Goal: Information Seeking & Learning: Learn about a topic

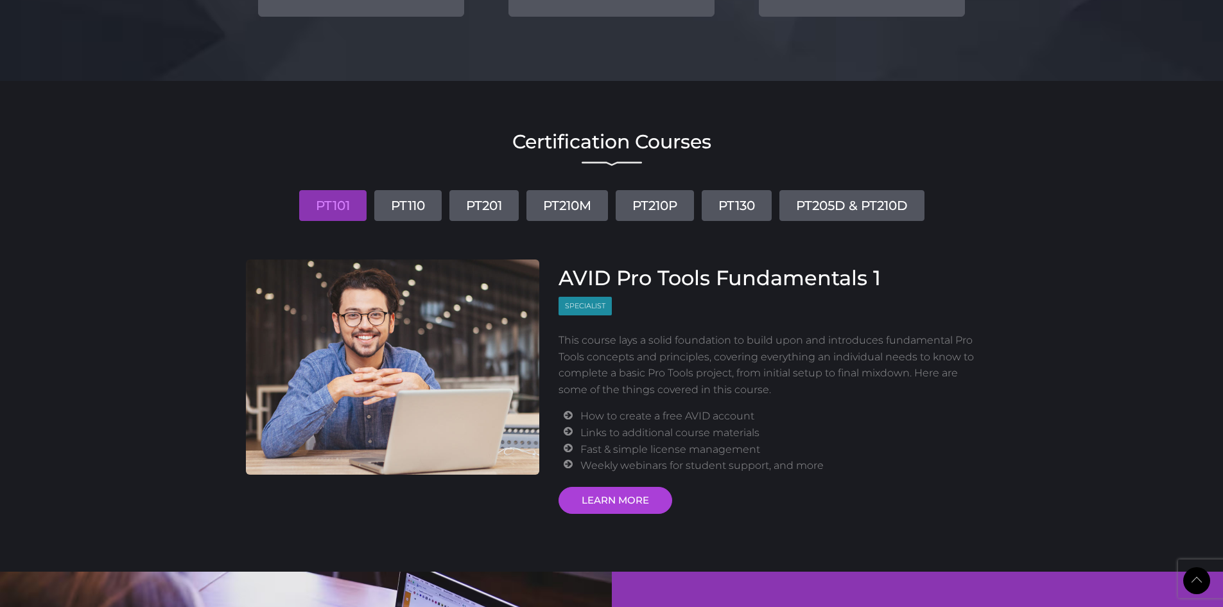
scroll to position [1412, 0]
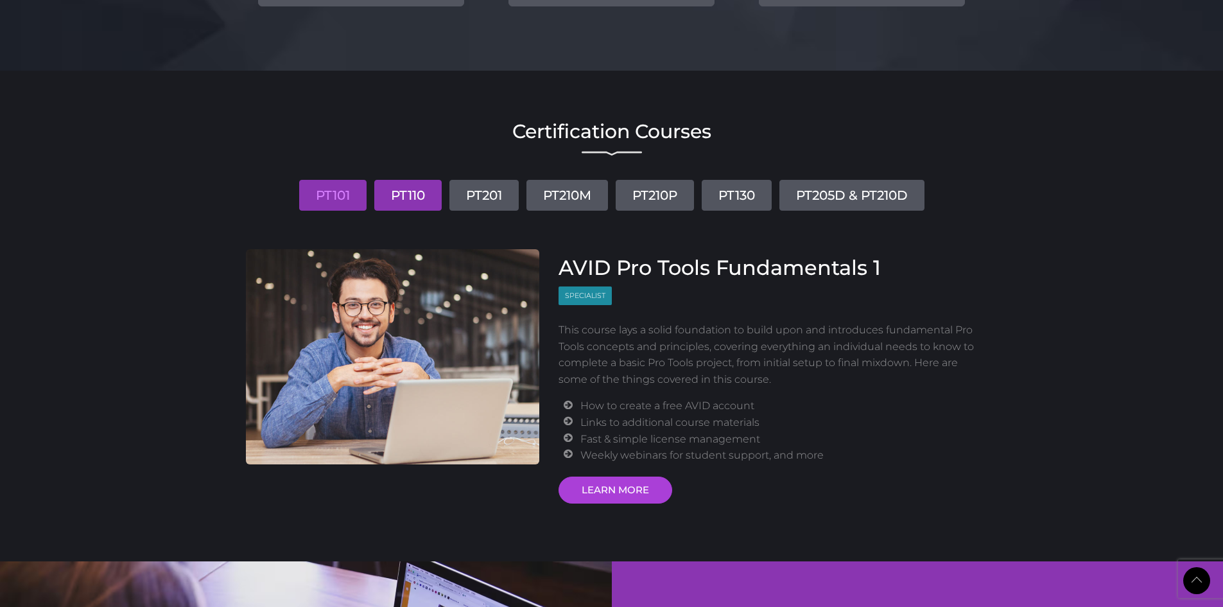
click at [398, 199] on link "PT110" at bounding box center [407, 195] width 67 height 31
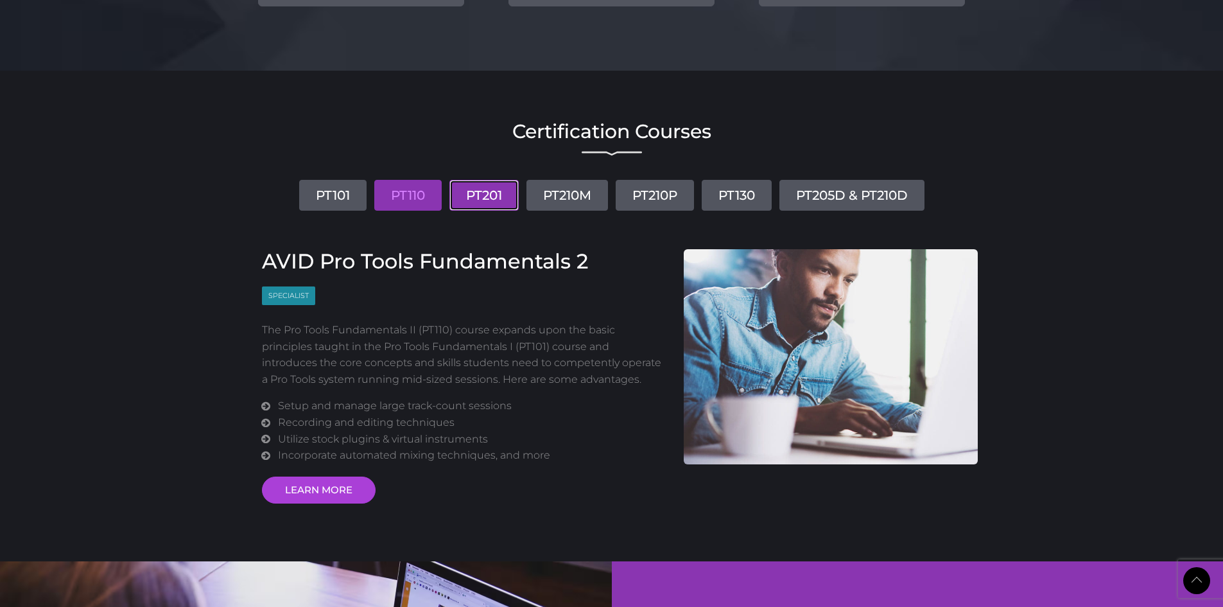
click at [465, 191] on link "PT201" at bounding box center [483, 195] width 69 height 31
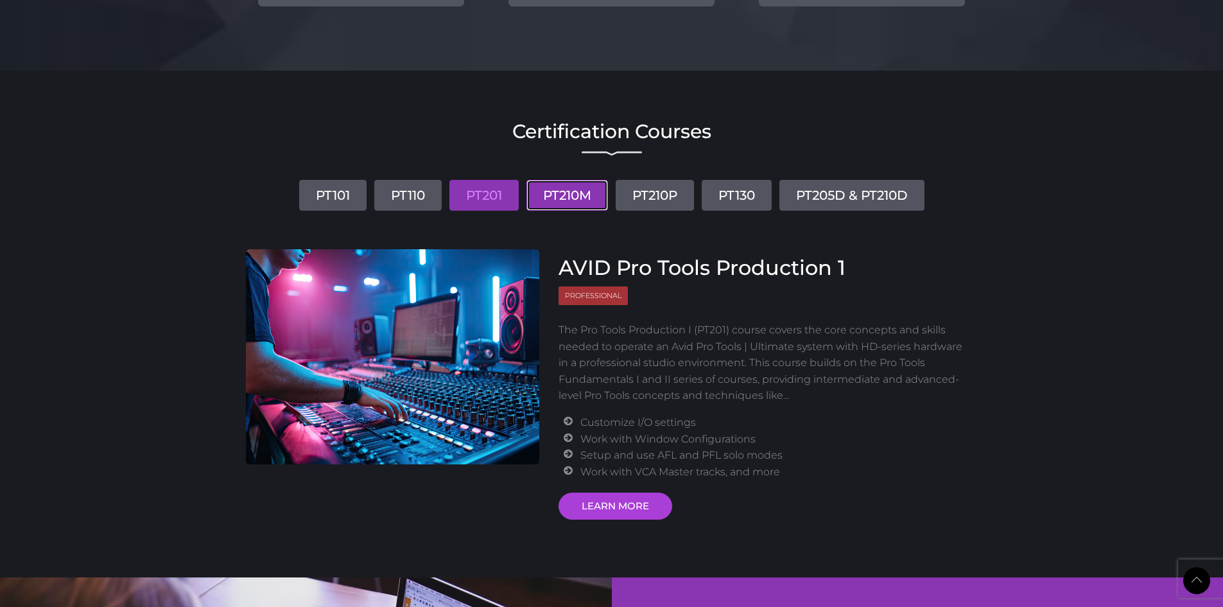
click at [567, 198] on link "PT210M" at bounding box center [567, 195] width 82 height 31
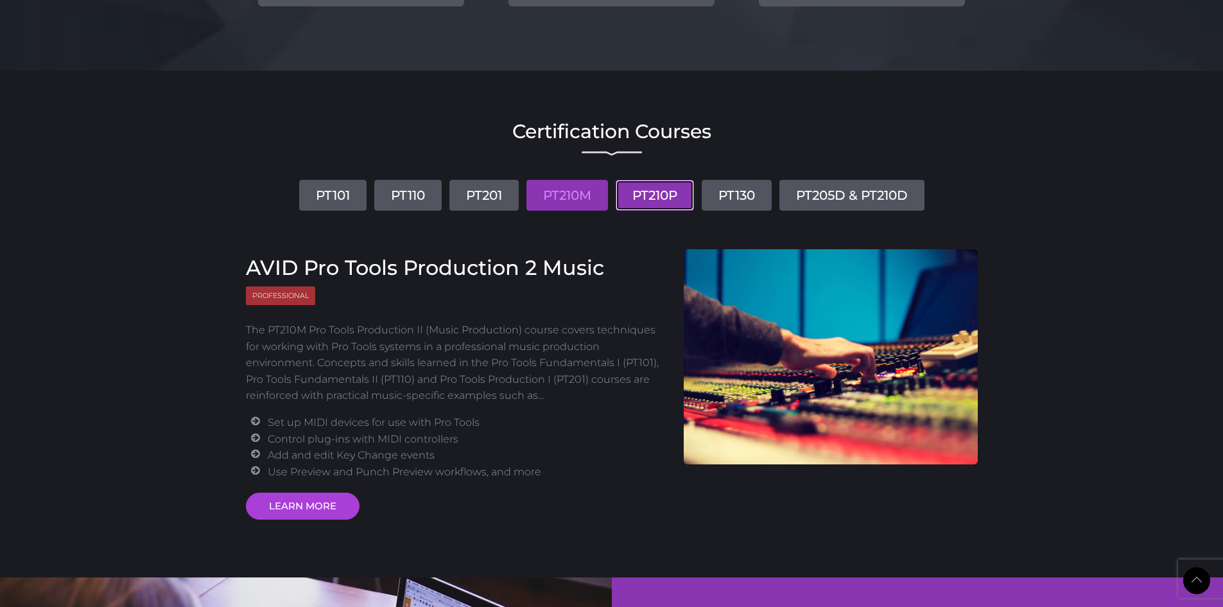
click at [646, 198] on link "PT210P" at bounding box center [655, 195] width 78 height 31
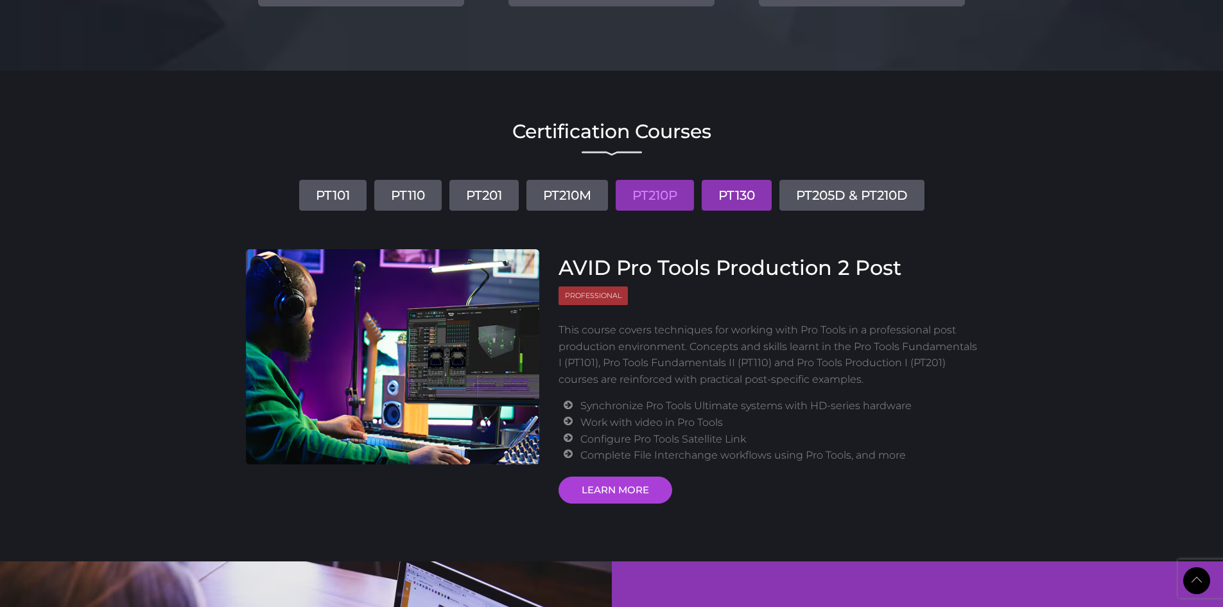
click at [744, 197] on link "PT130" at bounding box center [737, 195] width 70 height 31
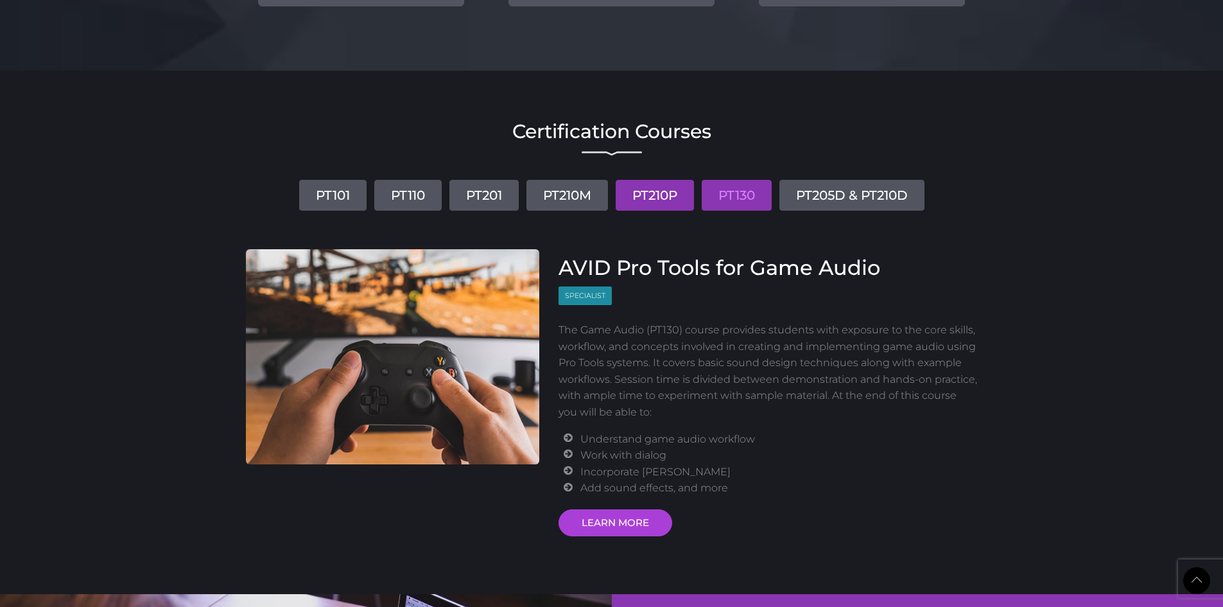
click at [672, 194] on link "PT210P" at bounding box center [655, 195] width 78 height 31
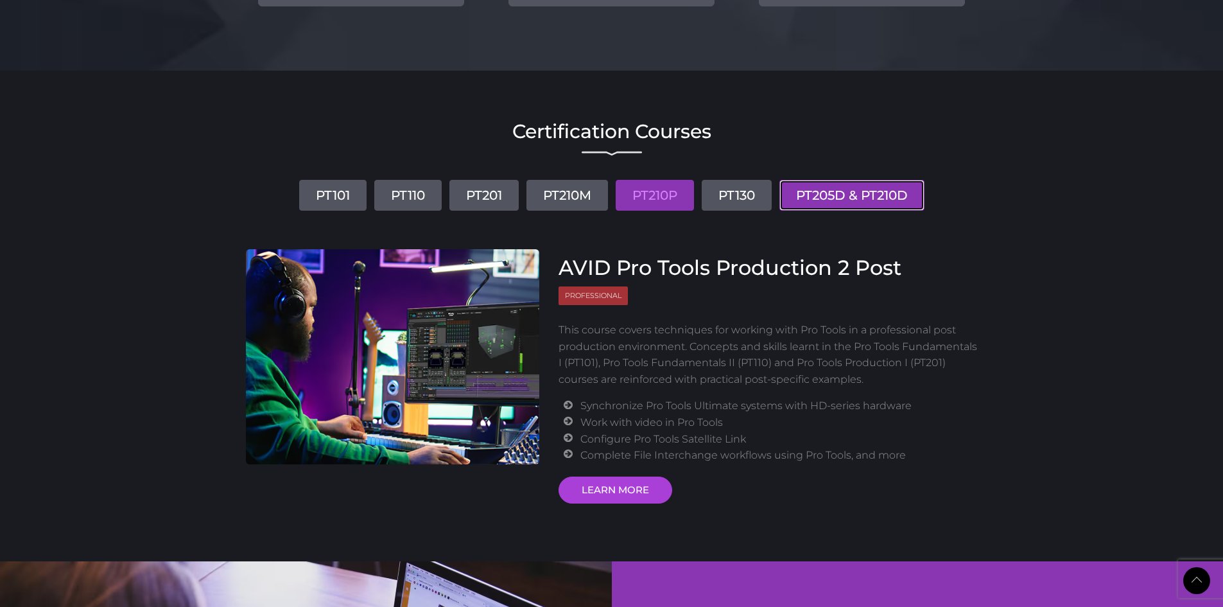
click at [846, 195] on link "PT205D & PT210D" at bounding box center [851, 195] width 145 height 31
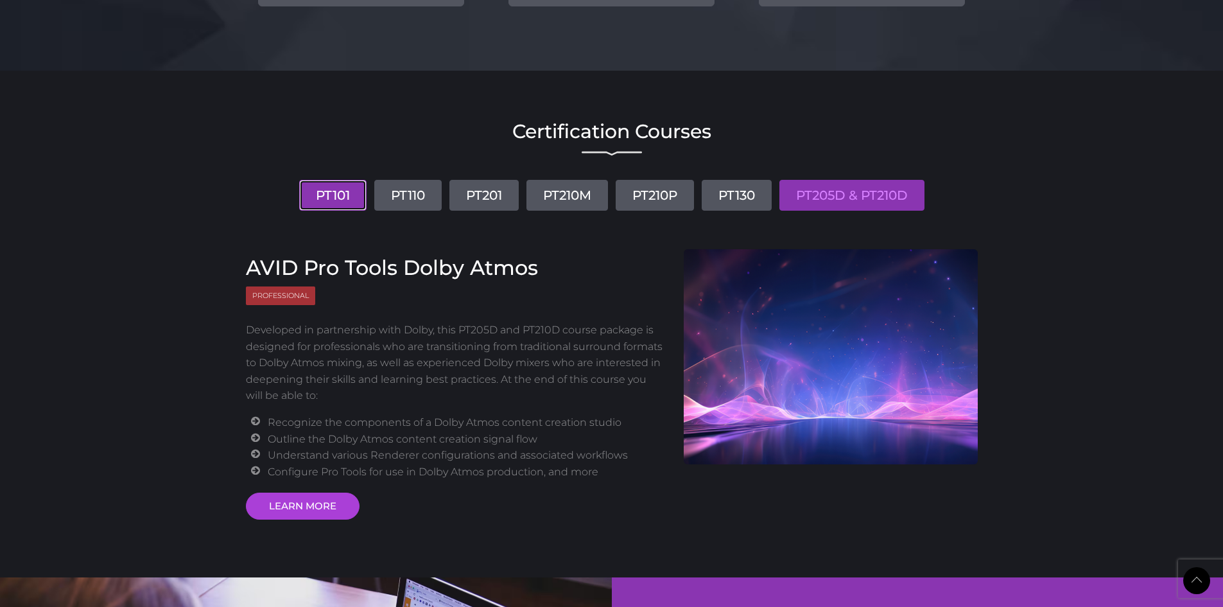
click at [315, 195] on link "PT101" at bounding box center [332, 195] width 67 height 31
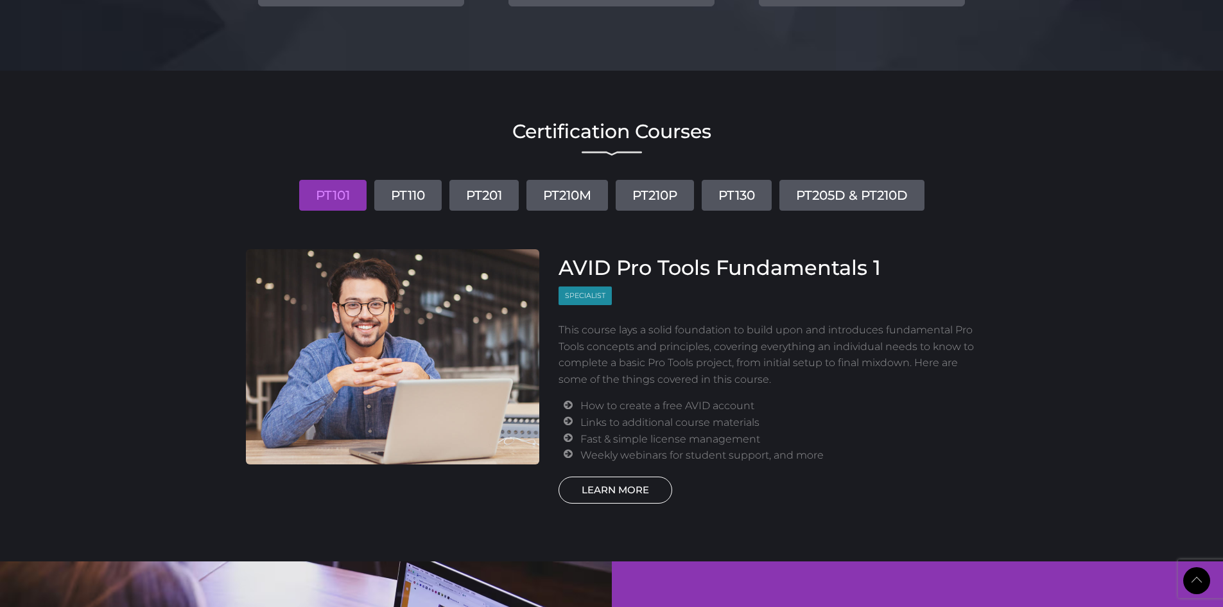
click at [627, 490] on link "LEARN MORE" at bounding box center [616, 489] width 114 height 27
